Goal: Task Accomplishment & Management: Use online tool/utility

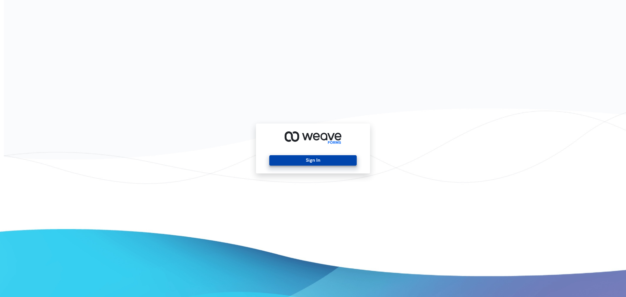
click at [330, 161] on button "Sign In" at bounding box center [312, 160] width 87 height 10
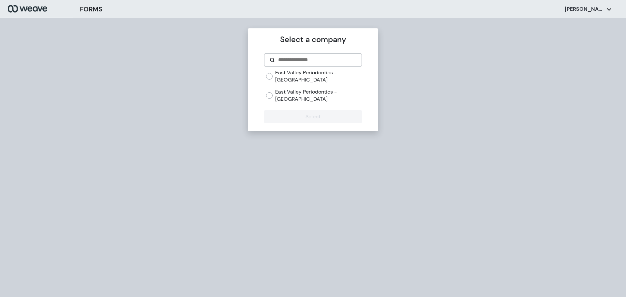
drag, startPoint x: 335, startPoint y: 89, endPoint x: 326, endPoint y: 101, distance: 15.0
click at [333, 90] on label "East Valley Periodontics - [GEOGRAPHIC_DATA]" at bounding box center [318, 95] width 86 height 14
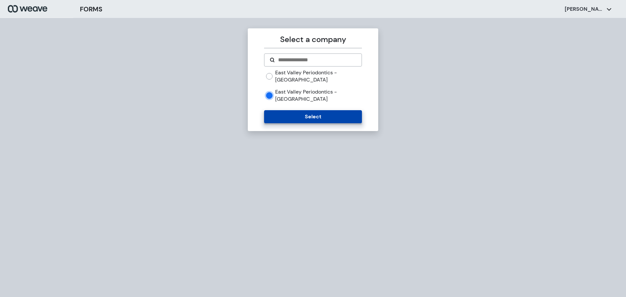
click at [320, 110] on button "Select" at bounding box center [312, 116] width 97 height 13
